Goal: Task Accomplishment & Management: Use online tool/utility

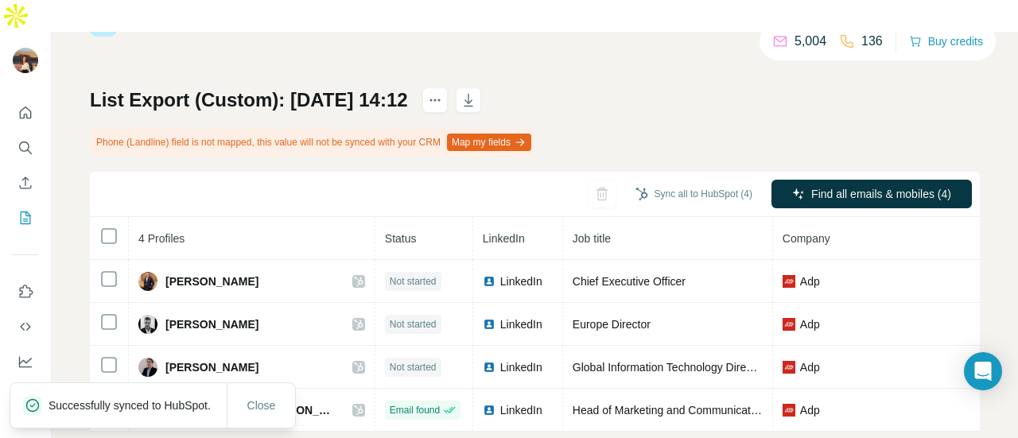
scroll to position [68, 0]
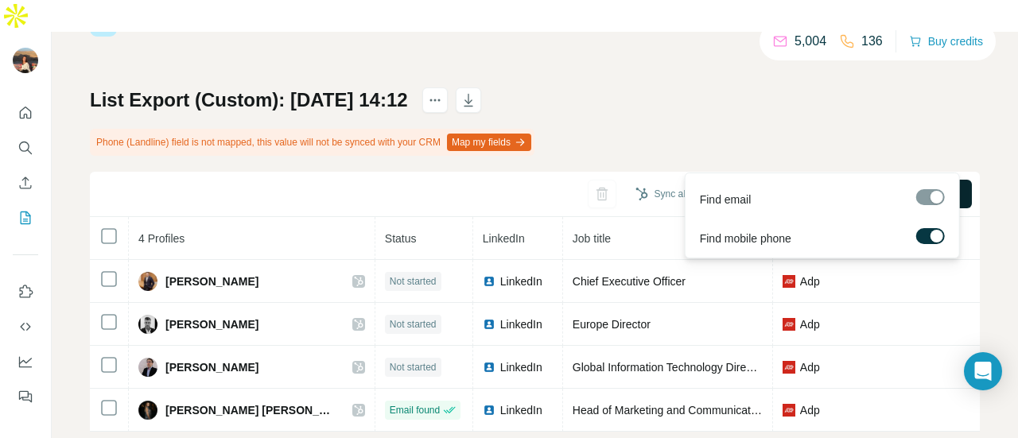
click at [812, 180] on button "Find all emails & mobiles (4)" at bounding box center [871, 194] width 200 height 29
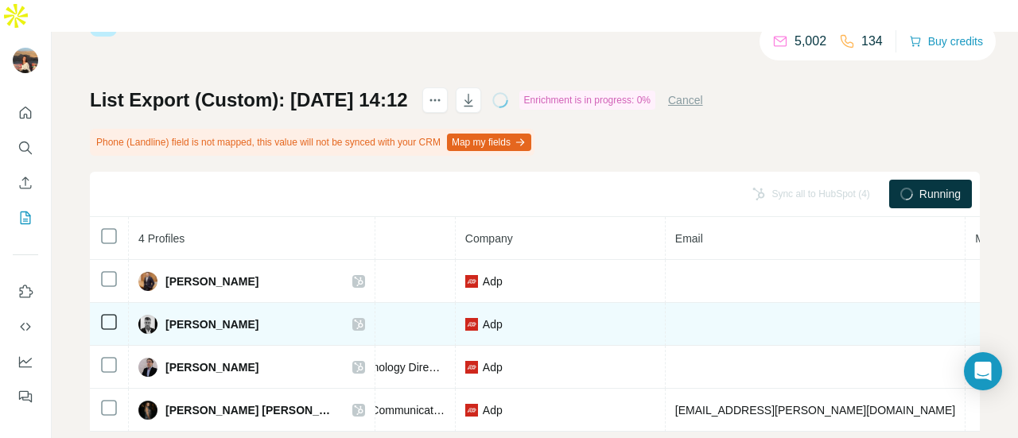
scroll to position [0, 319]
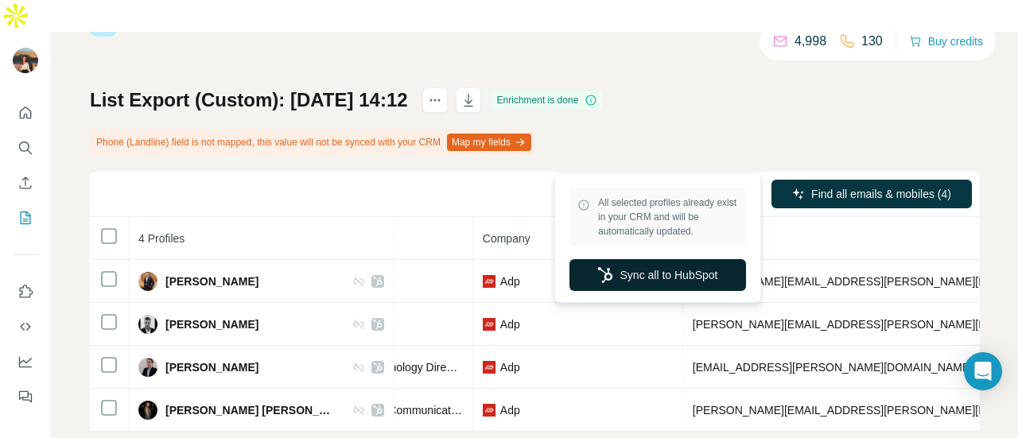
click at [683, 260] on button "Sync all to HubSpot" at bounding box center [657, 275] width 177 height 32
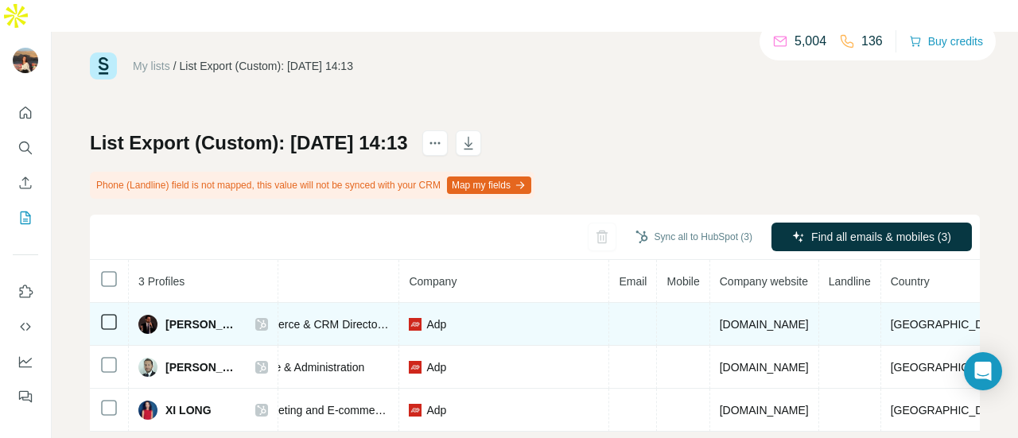
scroll to position [0, 282]
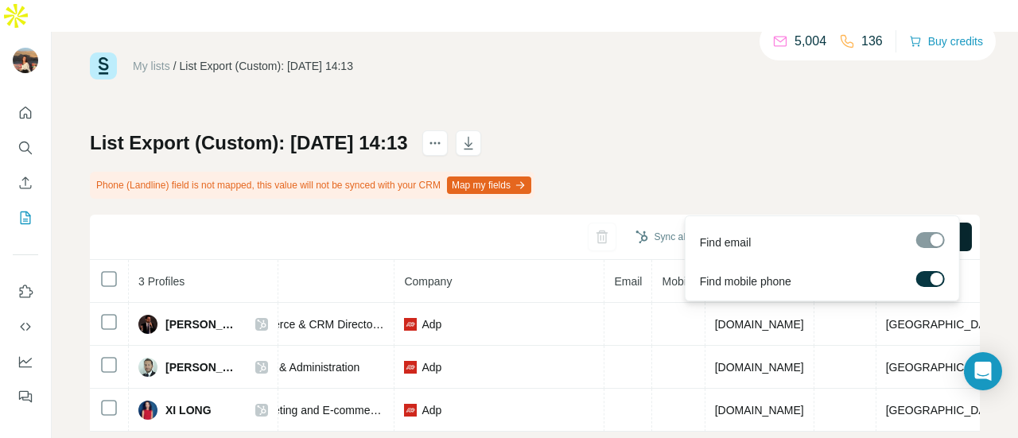
click at [849, 229] on span "Find all emails & mobiles (3)" at bounding box center [881, 237] width 140 height 16
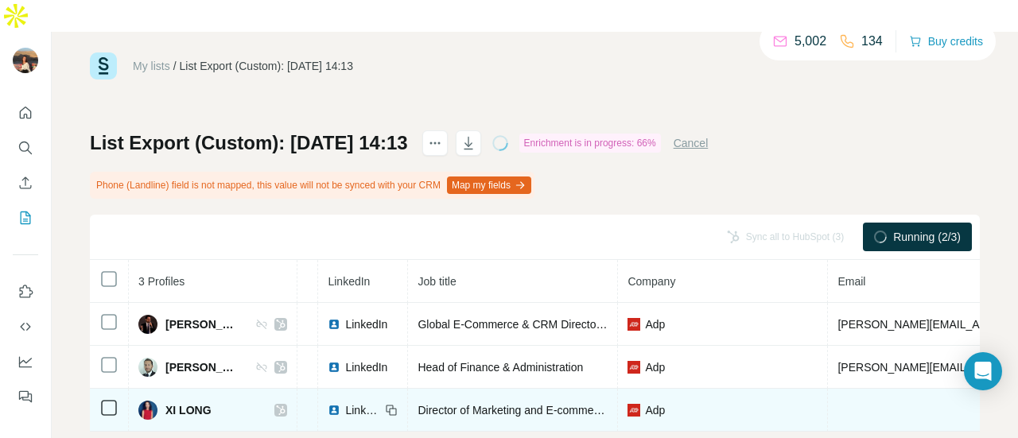
scroll to position [0, 76]
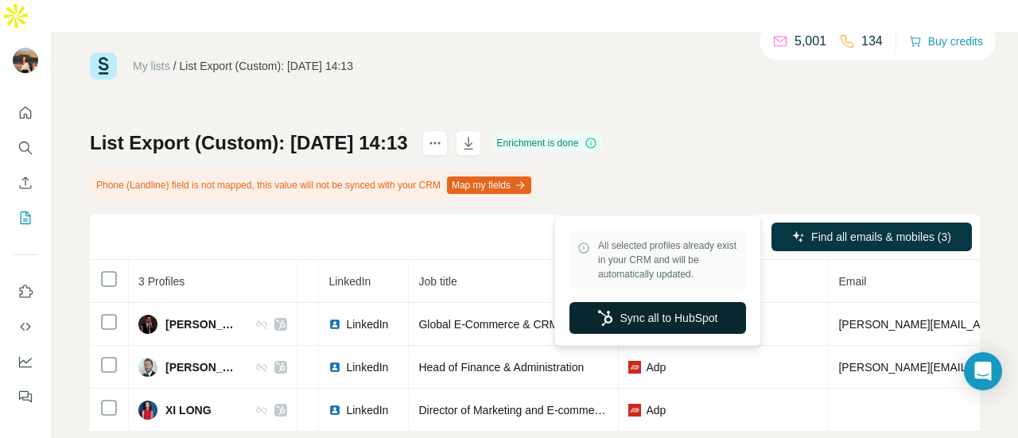
click at [646, 315] on button "Sync all to HubSpot" at bounding box center [657, 318] width 177 height 32
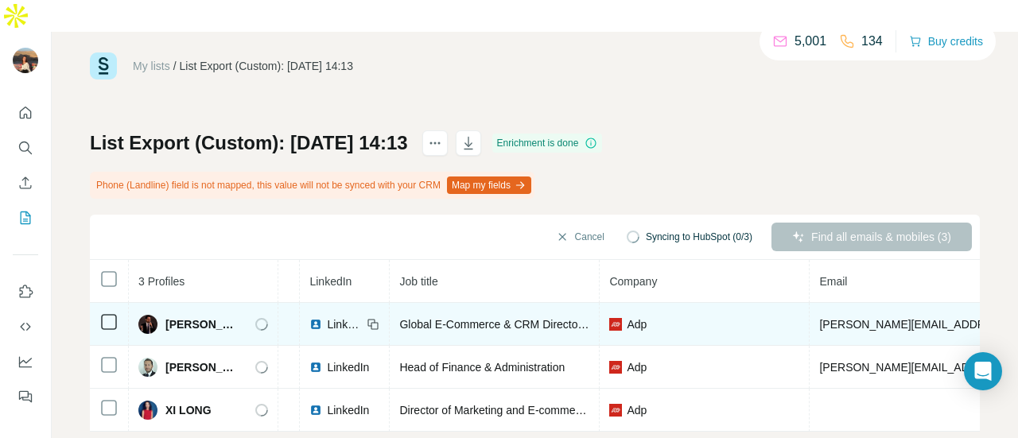
scroll to position [0, 194]
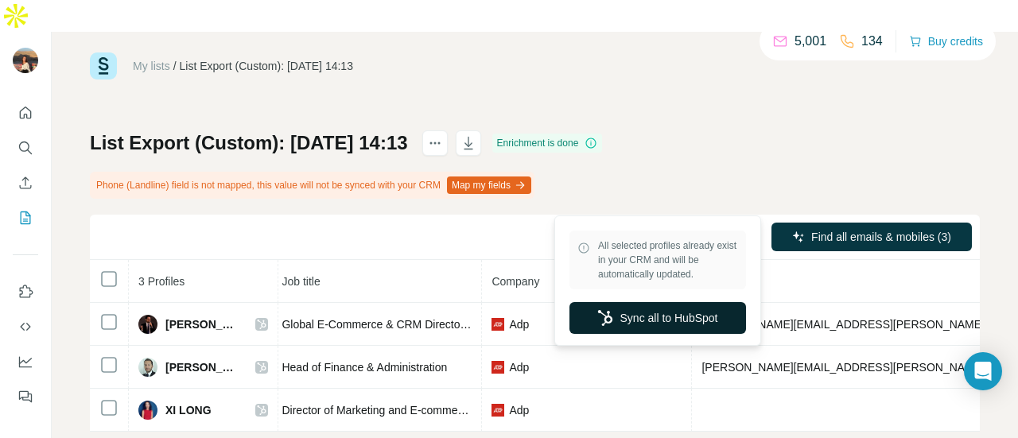
click at [674, 320] on button "Sync all to HubSpot" at bounding box center [657, 318] width 177 height 32
